Goal: Task Accomplishment & Management: Manage account settings

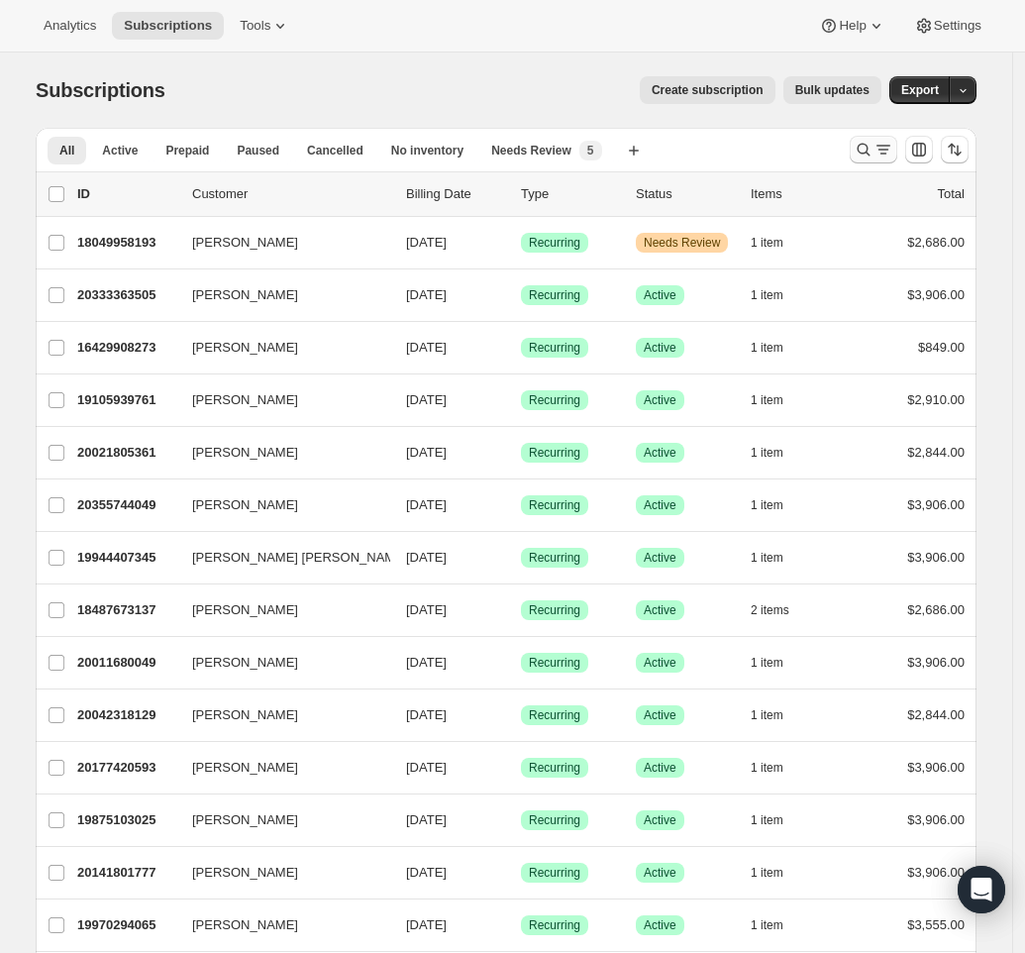
click at [873, 146] on icon "Search and filter results" at bounding box center [864, 150] width 20 height 20
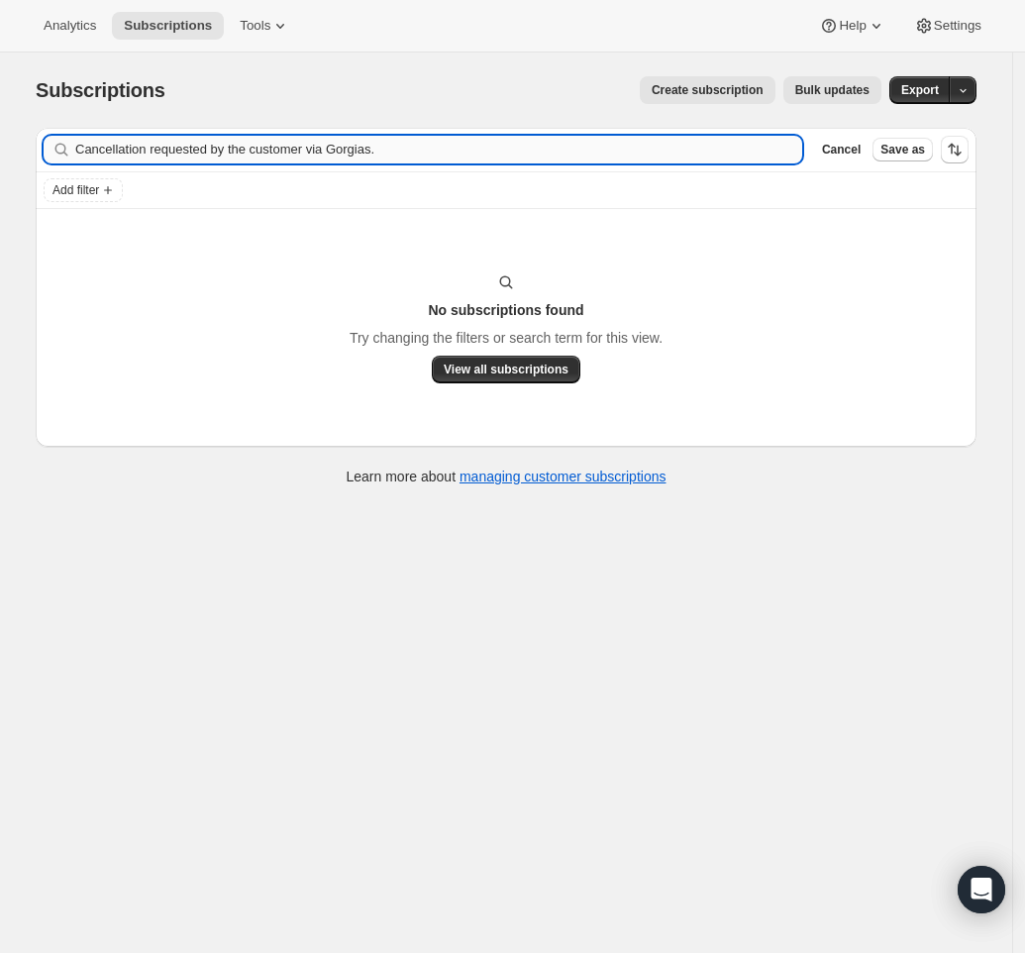
click at [380, 149] on input "Cancellation requested by the customer via Gorgias." at bounding box center [438, 150] width 727 height 28
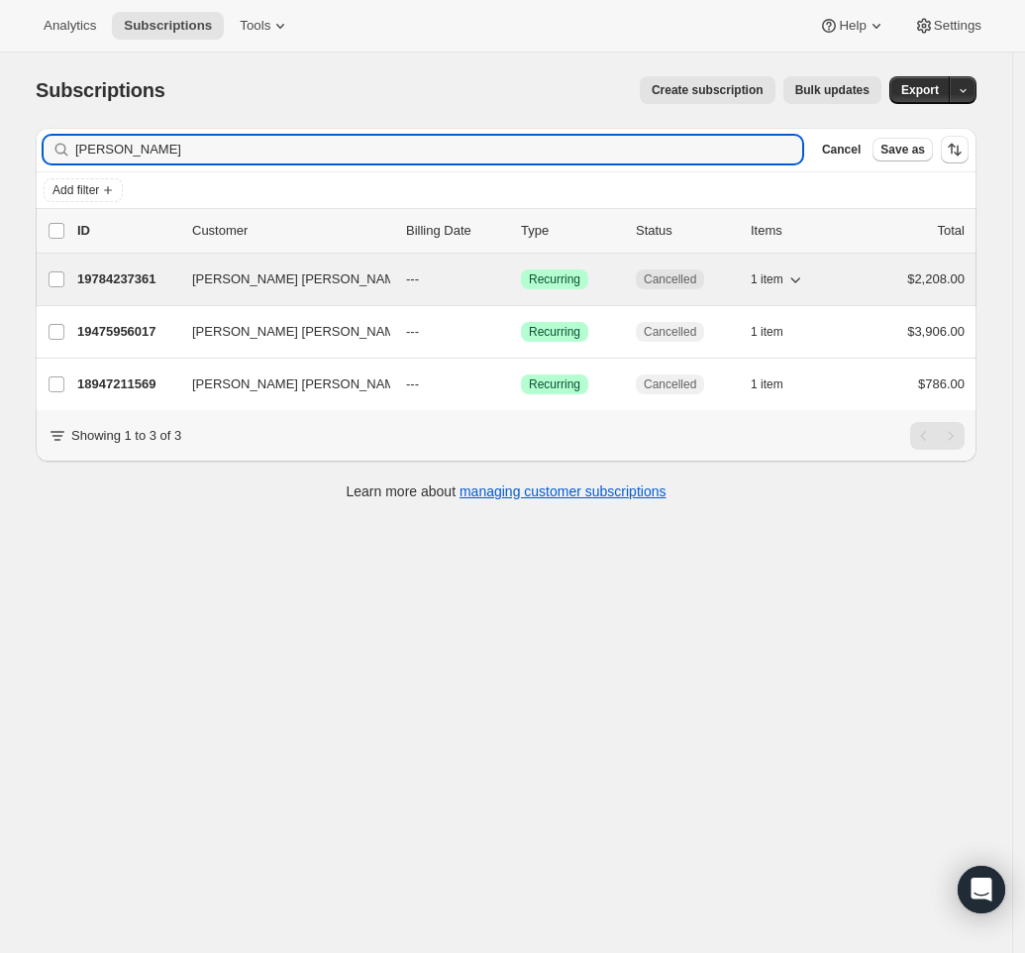
type input "[PERSON_NAME]"
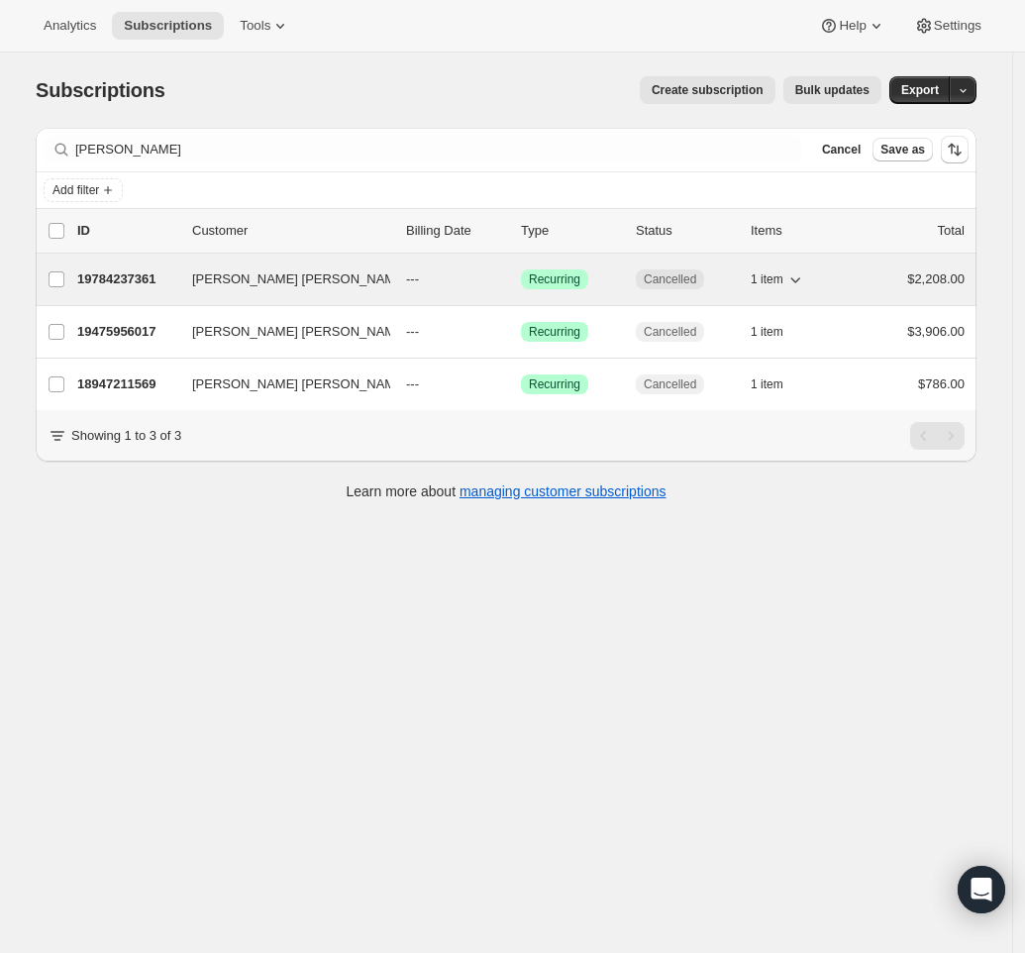
click at [171, 272] on p "19784237361" at bounding box center [126, 279] width 99 height 20
